Goal: Submit feedback/report problem

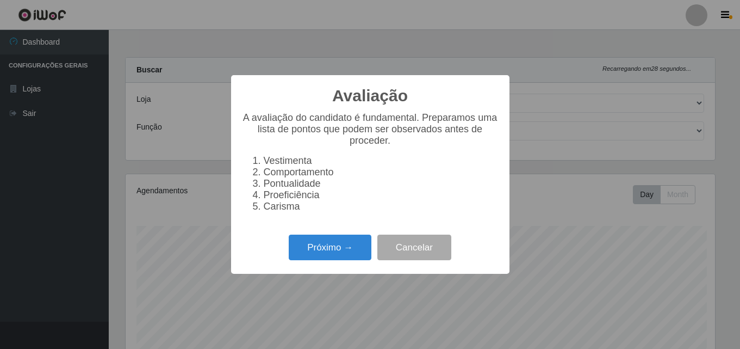
select select "423"
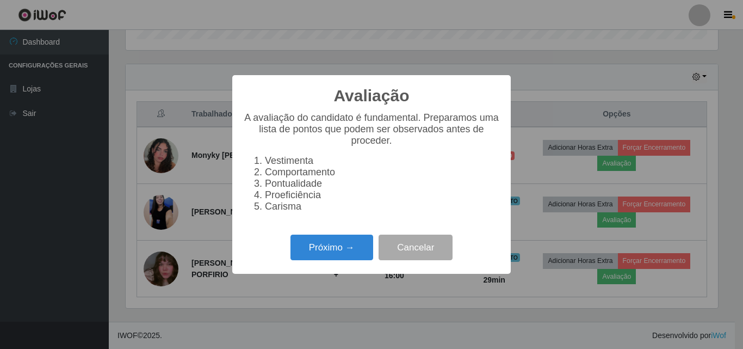
scroll to position [226, 592]
click at [332, 246] on button "Próximo →" at bounding box center [331, 247] width 83 height 26
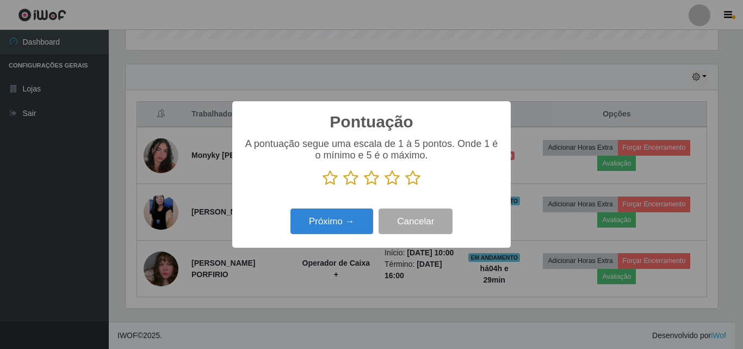
scroll to position [543496, 543130]
click at [372, 179] on icon at bounding box center [371, 178] width 15 height 16
click at [364, 186] on input "radio" at bounding box center [364, 186] width 0 height 0
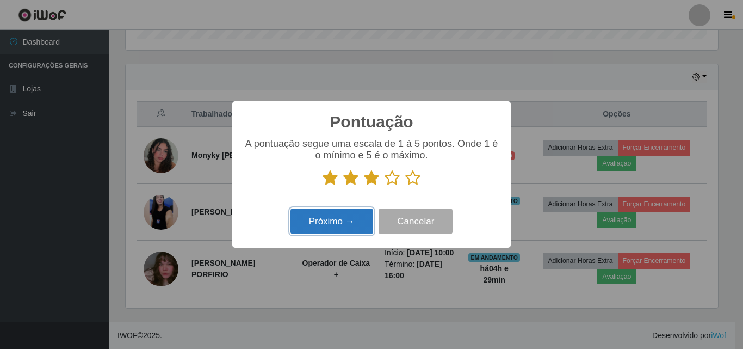
click at [344, 228] on button "Próximo →" at bounding box center [331, 221] width 83 height 26
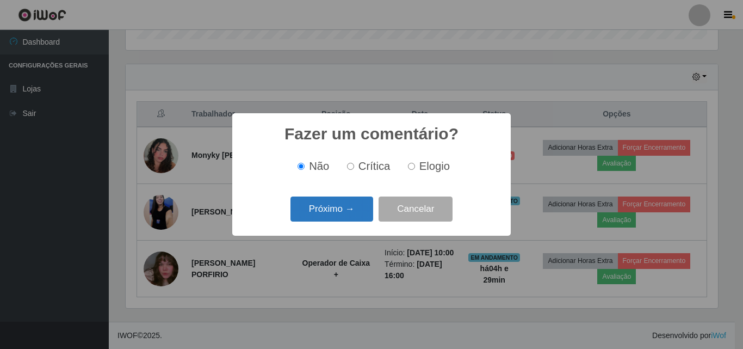
click at [356, 207] on button "Próximo →" at bounding box center [331, 209] width 83 height 26
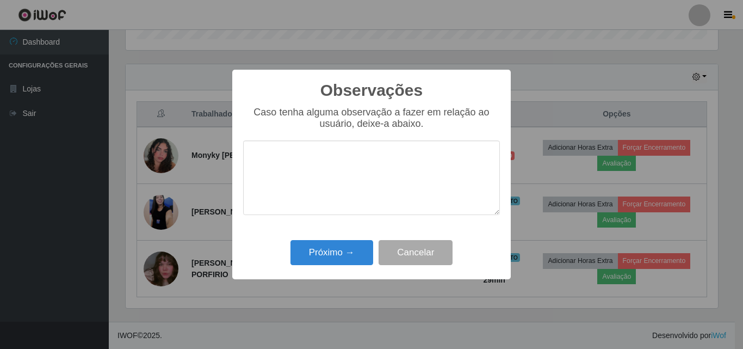
click at [369, 185] on textarea at bounding box center [371, 177] width 257 height 74
type textarea "N"
click at [335, 245] on button "Próximo →" at bounding box center [331, 253] width 83 height 26
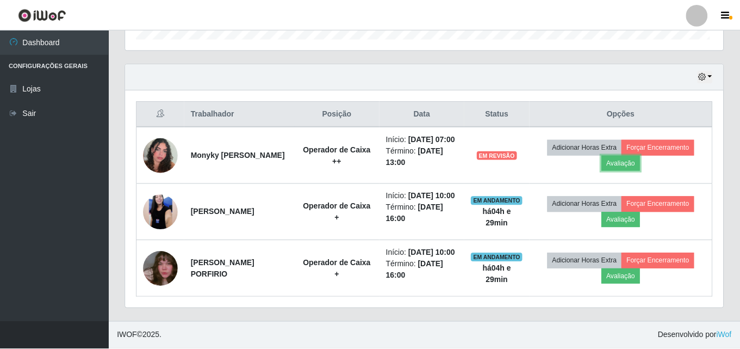
scroll to position [226, 598]
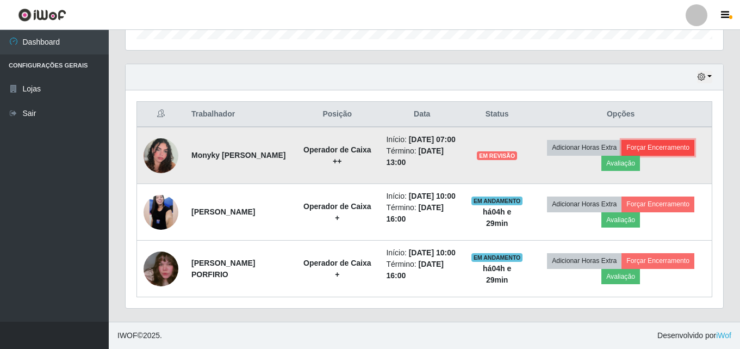
click at [682, 140] on button "Forçar Encerramento" at bounding box center [657, 147] width 73 height 15
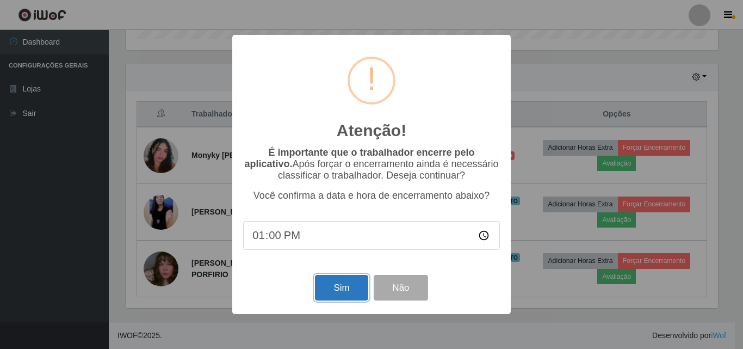
click at [339, 285] on button "Sim" at bounding box center [341, 288] width 53 height 26
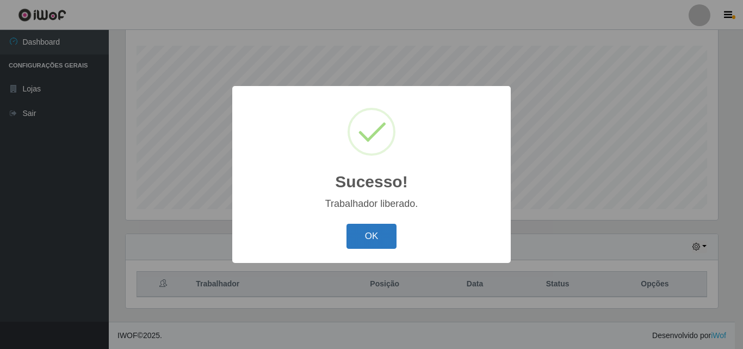
click at [379, 226] on button "OK" at bounding box center [371, 236] width 51 height 26
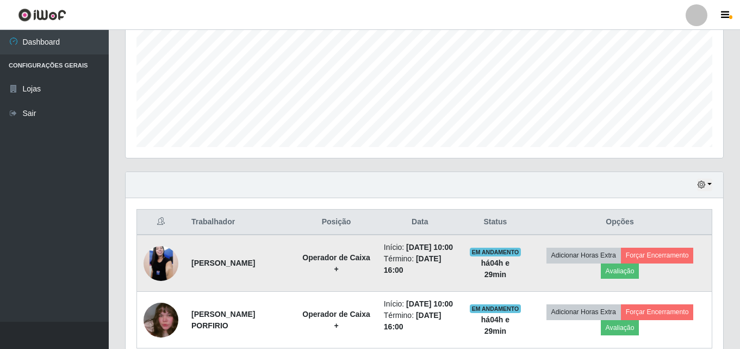
scroll to position [316, 0]
